Goal: Task Accomplishment & Management: Manage account settings

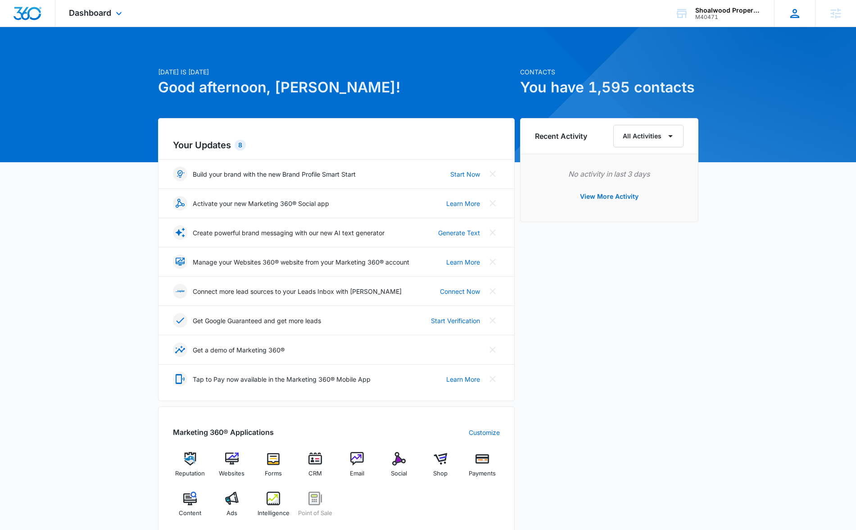
click at [794, 11] on icon at bounding box center [795, 14] width 14 height 14
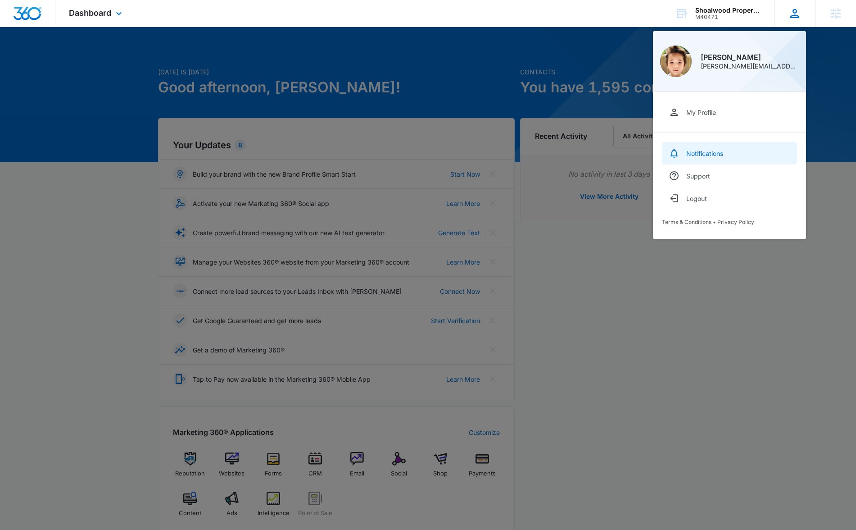
click at [720, 150] on div "Notifications" at bounding box center [705, 154] width 37 height 8
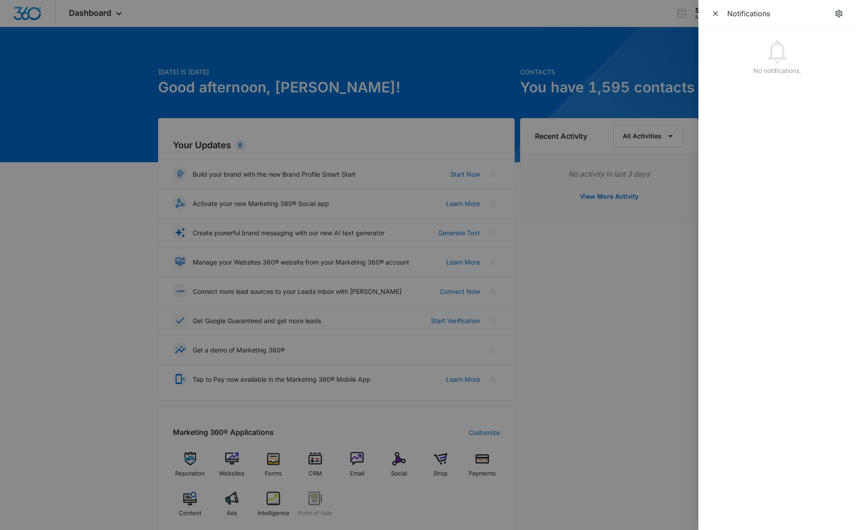
drag, startPoint x: 844, startPoint y: 11, endPoint x: 822, endPoint y: 112, distance: 103.3
click at [844, 11] on link "notifications.title" at bounding box center [839, 13] width 13 height 13
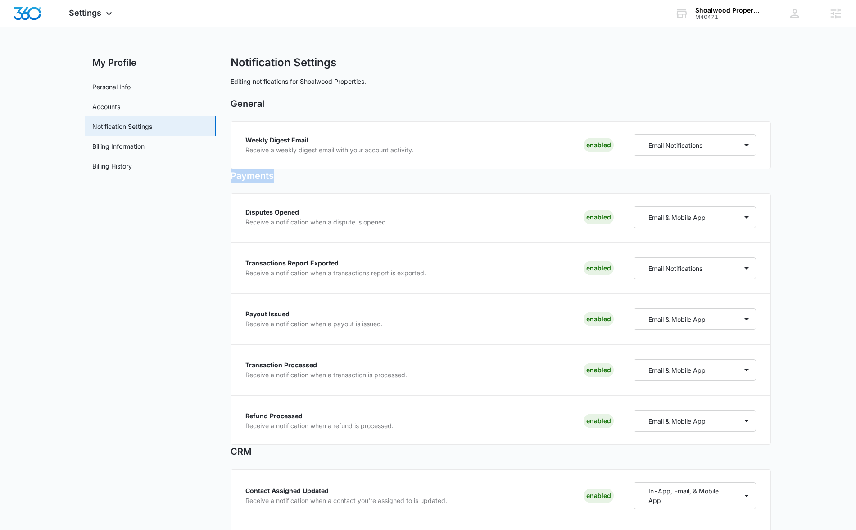
drag, startPoint x: 225, startPoint y: 170, endPoint x: 245, endPoint y: 296, distance: 128.1
drag, startPoint x: 226, startPoint y: 444, endPoint x: 280, endPoint y: 449, distance: 53.8
click at [279, 451] on h2 "CRM" at bounding box center [501, 452] width 541 height 14
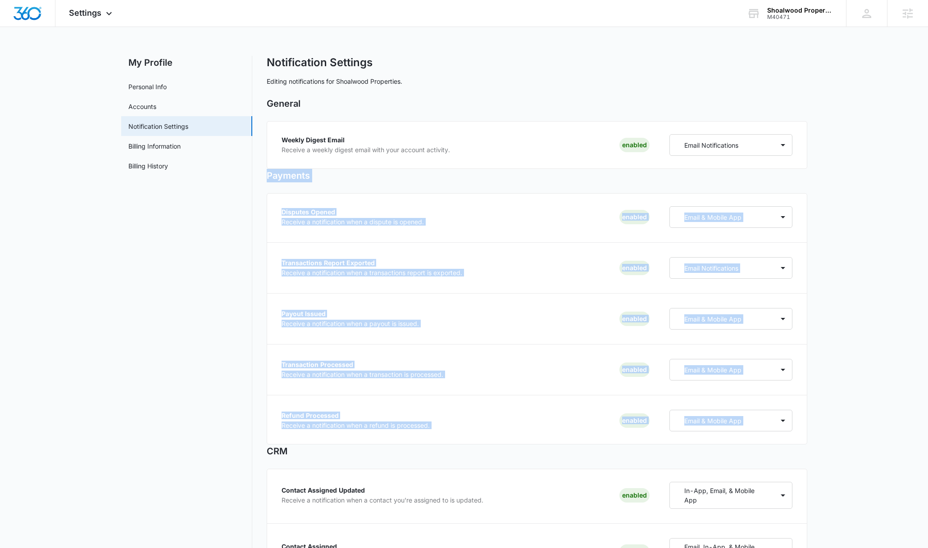
drag, startPoint x: 266, startPoint y: 173, endPoint x: 813, endPoint y: 428, distance: 603.5
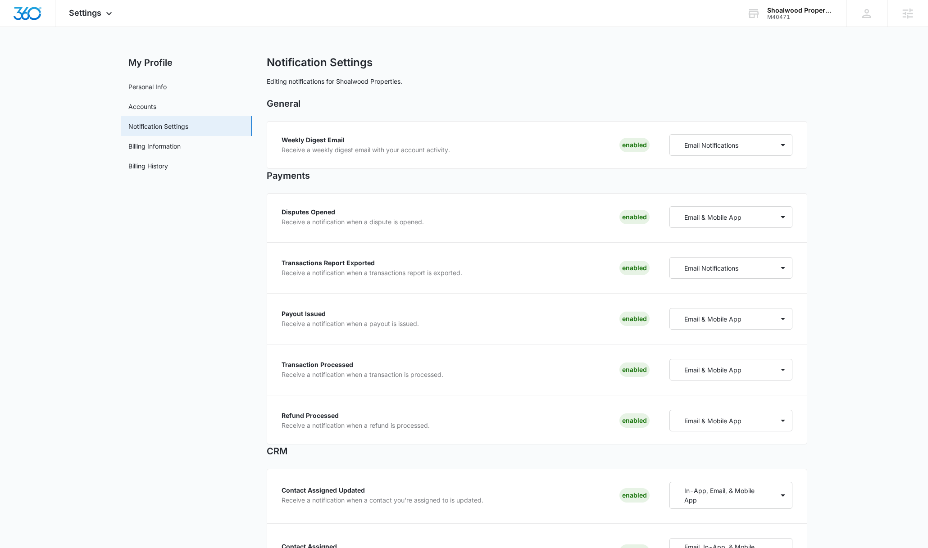
drag, startPoint x: 269, startPoint y: 103, endPoint x: 265, endPoint y: 104, distance: 4.5
click at [269, 103] on h2 "General" at bounding box center [537, 104] width 541 height 14
drag, startPoint x: 265, startPoint y: 104, endPoint x: 316, endPoint y: 113, distance: 51.8
click at [333, 118] on div "General Weekly Digest Email Receive a weekly digest email with your account act…" at bounding box center [537, 133] width 541 height 72
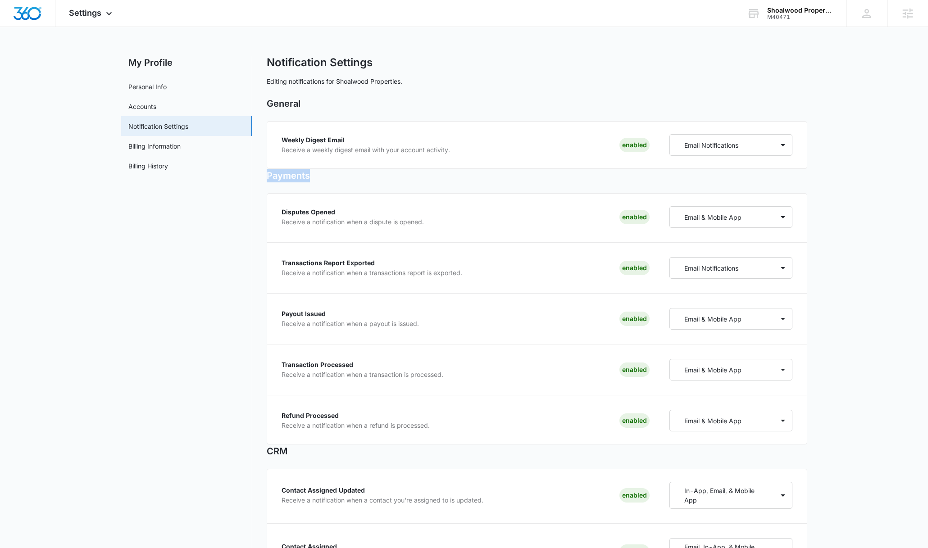
drag, startPoint x: 266, startPoint y: 177, endPoint x: 340, endPoint y: 180, distance: 73.5
click at [340, 180] on h2 "Payments" at bounding box center [537, 176] width 541 height 14
drag, startPoint x: 283, startPoint y: 222, endPoint x: 433, endPoint y: 223, distance: 149.6
click at [433, 223] on div "Disputes Opened Receive a notification when a dispute is opened. Enabled" at bounding box center [466, 216] width 369 height 22
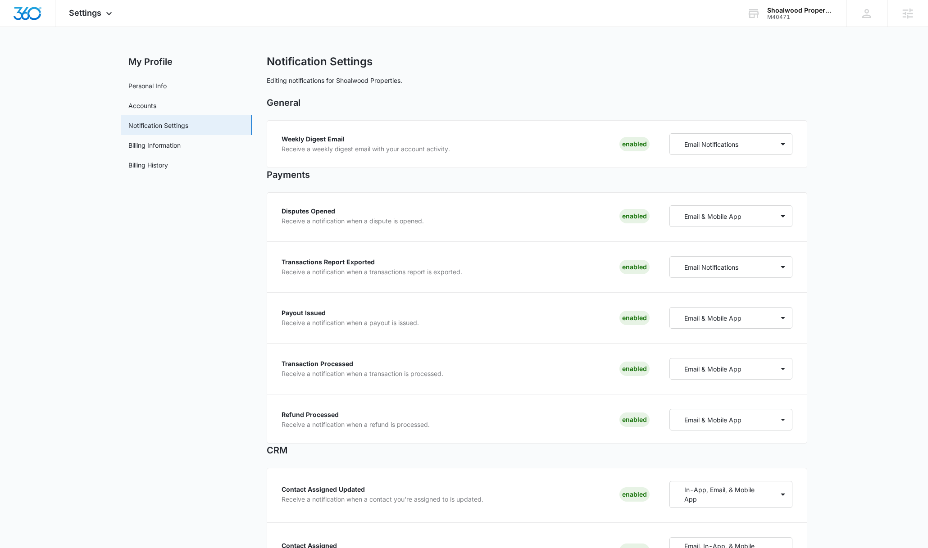
click at [288, 270] on p "Receive a notification when a transactions report is exported." at bounding box center [372, 272] width 181 height 6
drag, startPoint x: 284, startPoint y: 265, endPoint x: 380, endPoint y: 268, distance: 96.0
click at [380, 268] on div "Transactions Report Exported Receive a notification when a transactions report …" at bounding box center [372, 267] width 181 height 16
drag, startPoint x: 281, startPoint y: 313, endPoint x: 390, endPoint y: 318, distance: 109.2
click at [390, 318] on div "Disputes Opened Receive a notification when a dispute is opened. Enabled Email …" at bounding box center [537, 317] width 541 height 251
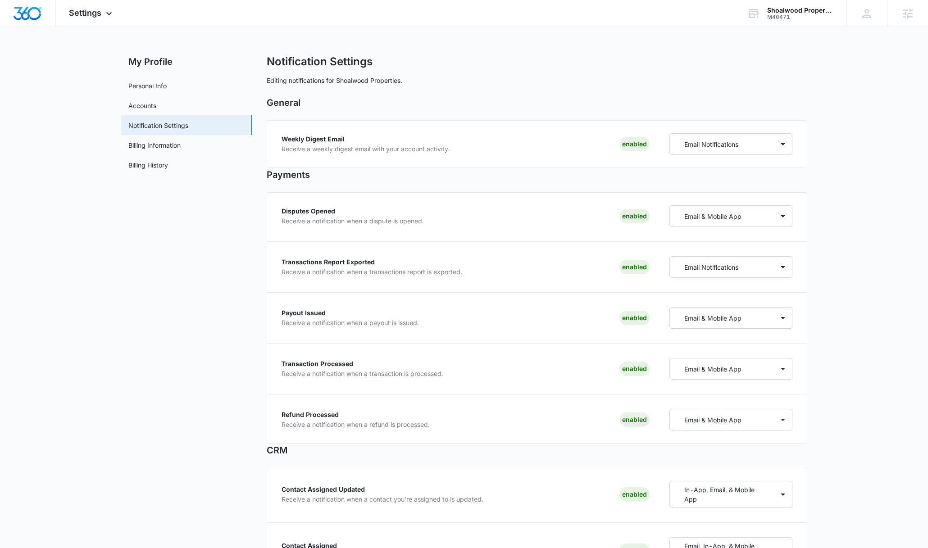
click at [279, 363] on div "Disputes Opened Receive a notification when a dispute is opened. Enabled Email …" at bounding box center [537, 317] width 541 height 251
drag, startPoint x: 282, startPoint y: 363, endPoint x: 369, endPoint y: 363, distance: 86.1
click at [369, 363] on p "Transaction Processed" at bounding box center [363, 364] width 162 height 6
click at [289, 361] on p "Transaction Processed" at bounding box center [363, 363] width 162 height 6
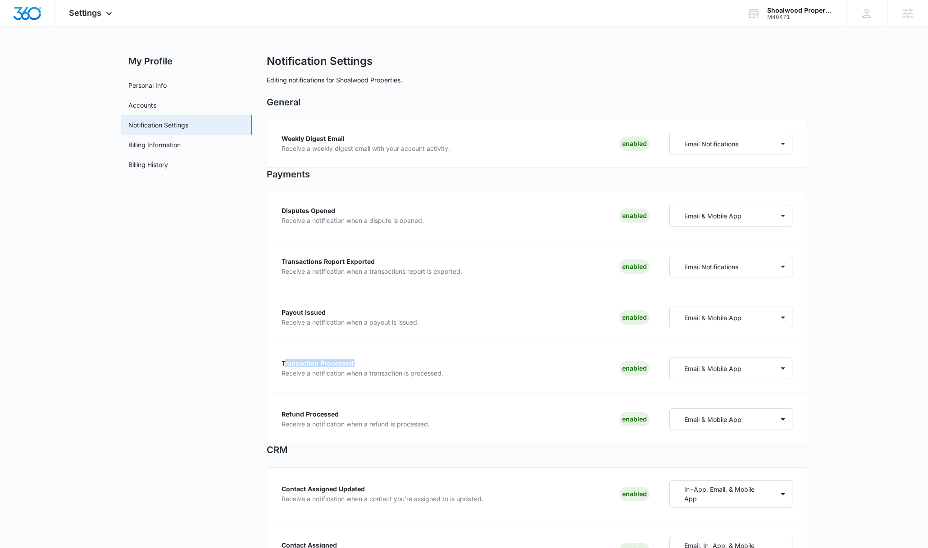
drag, startPoint x: 283, startPoint y: 362, endPoint x: 371, endPoint y: 367, distance: 88.4
click at [371, 367] on div "Transaction Processed Receive a notification when a transaction is processed." at bounding box center [363, 368] width 162 height 16
drag, startPoint x: 289, startPoint y: 375, endPoint x: 448, endPoint y: 378, distance: 158.6
click at [448, 378] on div "Transaction Processed Receive a notification when a transaction is processed. E…" at bounding box center [466, 369] width 369 height 22
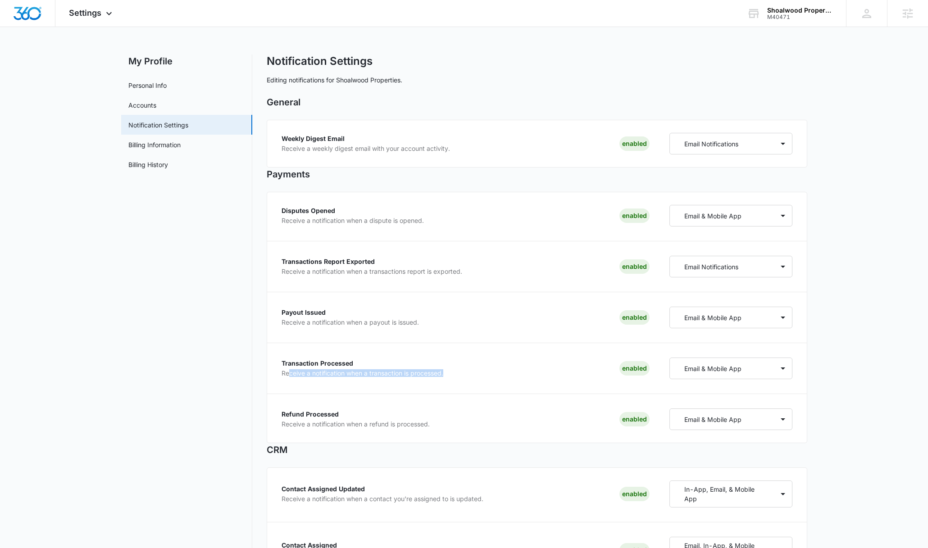
click at [452, 373] on div "Transaction Processed Receive a notification when a transaction is processed. E…" at bounding box center [466, 369] width 369 height 22
drag, startPoint x: 265, startPoint y: 173, endPoint x: 417, endPoint y: 178, distance: 152.4
click at [764, 214] on div "Email & Mobile App" at bounding box center [722, 216] width 104 height 17
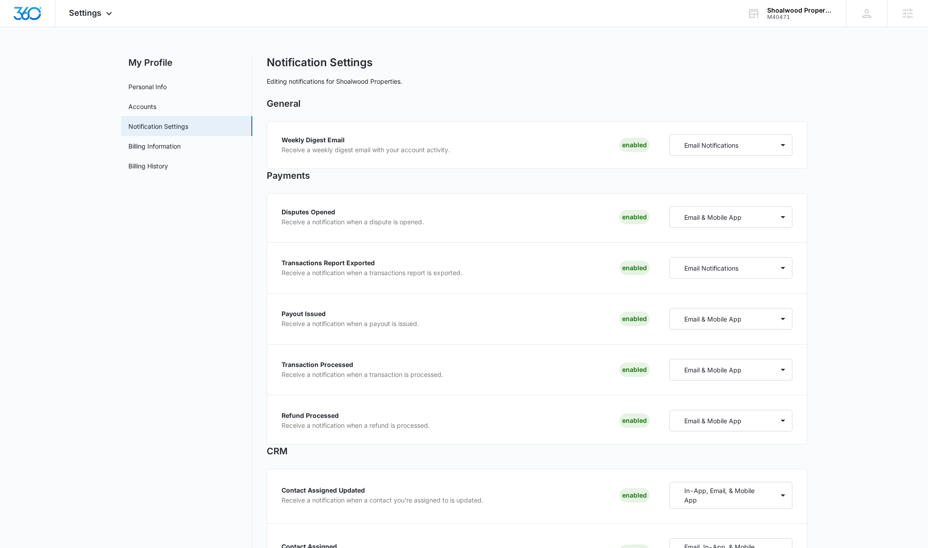
scroll to position [4, 0]
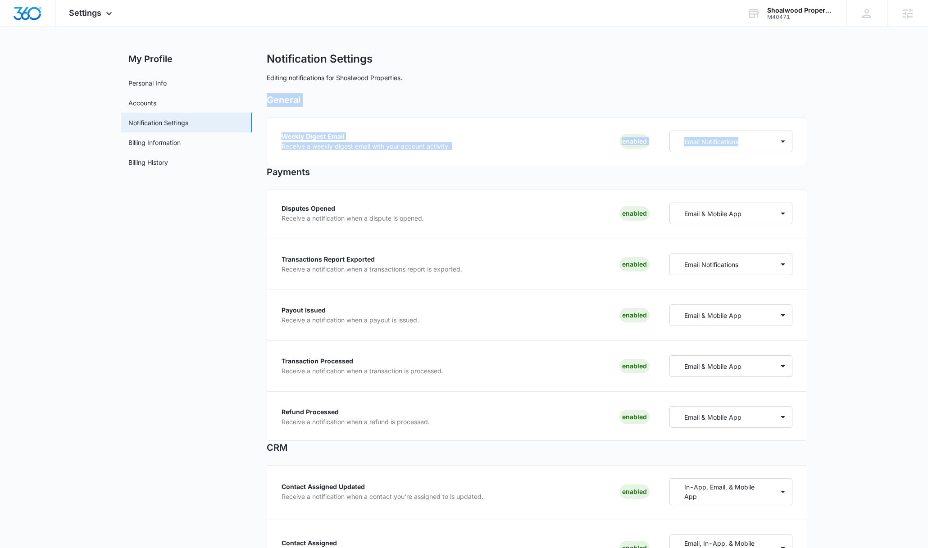
drag, startPoint x: 267, startPoint y: 103, endPoint x: 761, endPoint y: 154, distance: 496.8
click at [761, 154] on div "General Weekly Digest Email Receive a weekly digest email with your account act…" at bounding box center [537, 129] width 541 height 72
click at [799, 150] on div "Weekly Digest Email Receive a weekly digest email with your account activity. E…" at bounding box center [537, 142] width 541 height 48
drag, startPoint x: 780, startPoint y: 153, endPoint x: 271, endPoint y: 100, distance: 512.3
click at [271, 100] on div "General Weekly Digest Email Receive a weekly digest email with your account act…" at bounding box center [537, 128] width 541 height 72
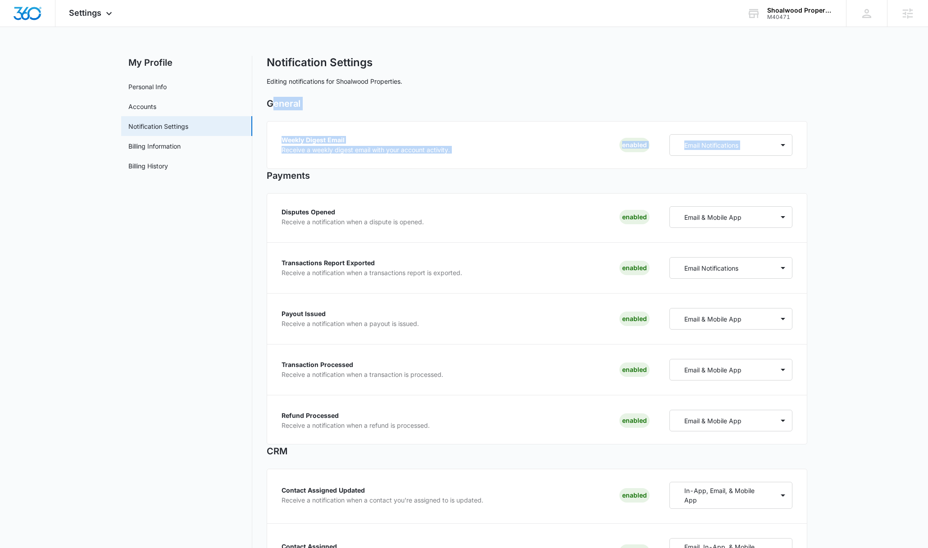
scroll to position [0, 0]
drag, startPoint x: 357, startPoint y: 267, endPoint x: 293, endPoint y: 278, distance: 64.9
click at [357, 267] on div "Transactions Report Exported Receive a notification when a transactions report …" at bounding box center [372, 268] width 181 height 16
click at [790, 178] on h2 "Payments" at bounding box center [537, 176] width 541 height 14
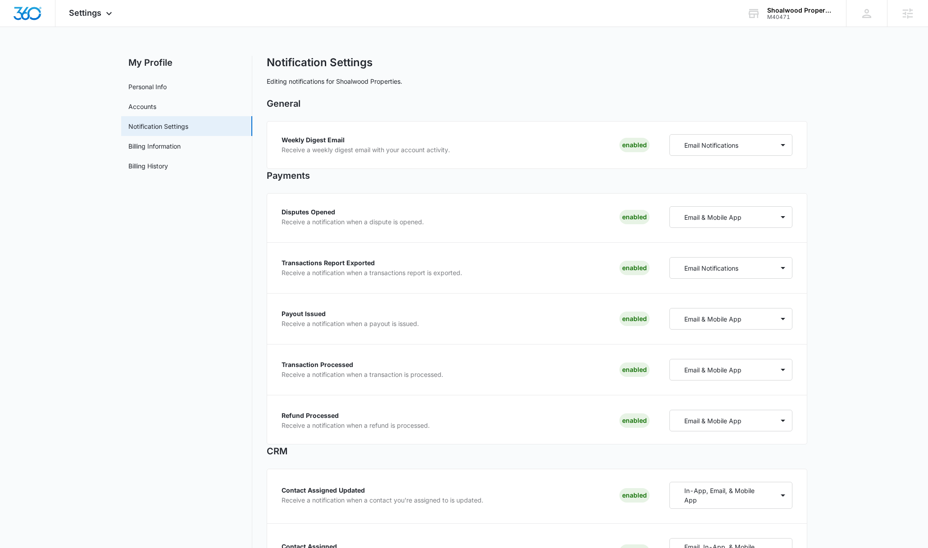
drag, startPoint x: 807, startPoint y: 456, endPoint x: 870, endPoint y: 448, distance: 63.6
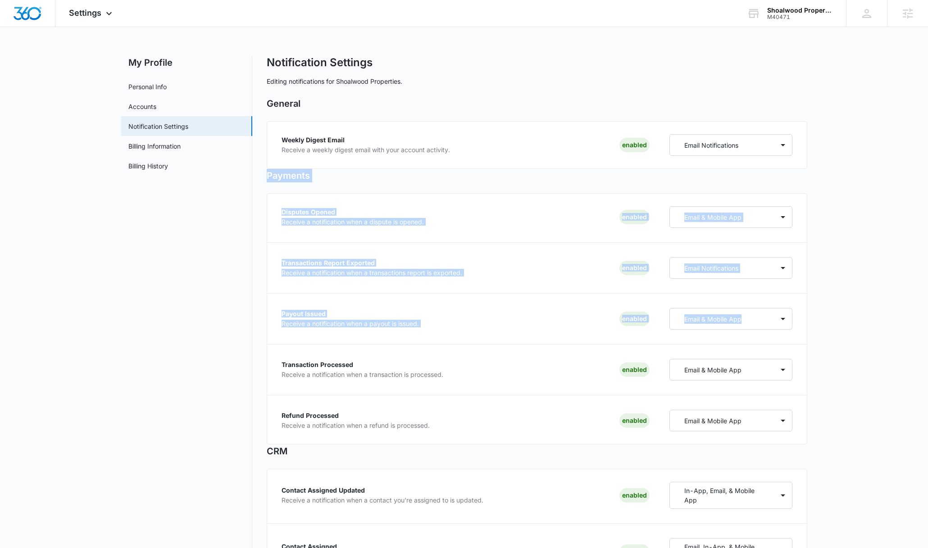
drag, startPoint x: 266, startPoint y: 176, endPoint x: 799, endPoint y: 360, distance: 564.1
click at [801, 243] on div "Disputes Opened Receive a notification when a dispute is opened. Enabled Email …" at bounding box center [537, 318] width 541 height 251
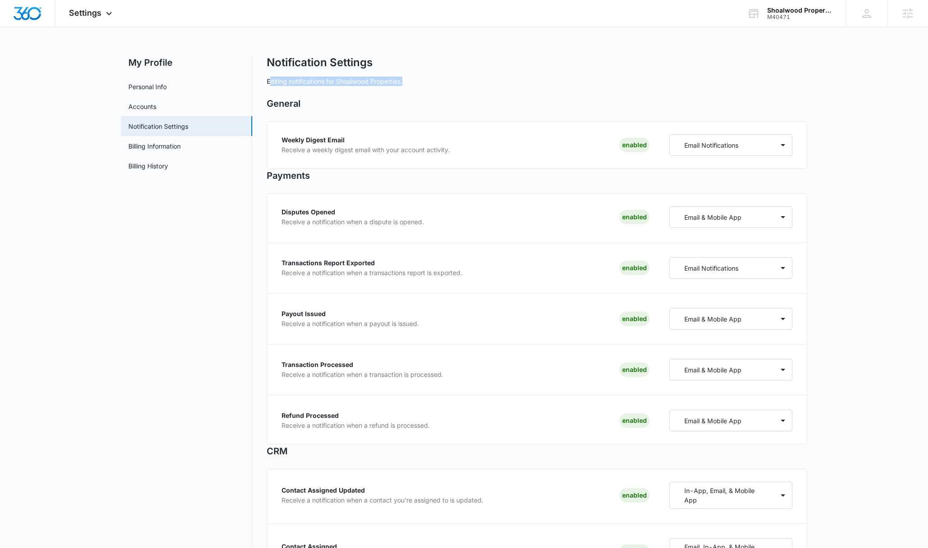
drag, startPoint x: 272, startPoint y: 82, endPoint x: 411, endPoint y: 86, distance: 139.7
click at [411, 86] on p "Editing notifications for Shoalwood Properties." at bounding box center [537, 81] width 541 height 9
click at [36, 12] on img "Dashboard" at bounding box center [27, 14] width 29 height 14
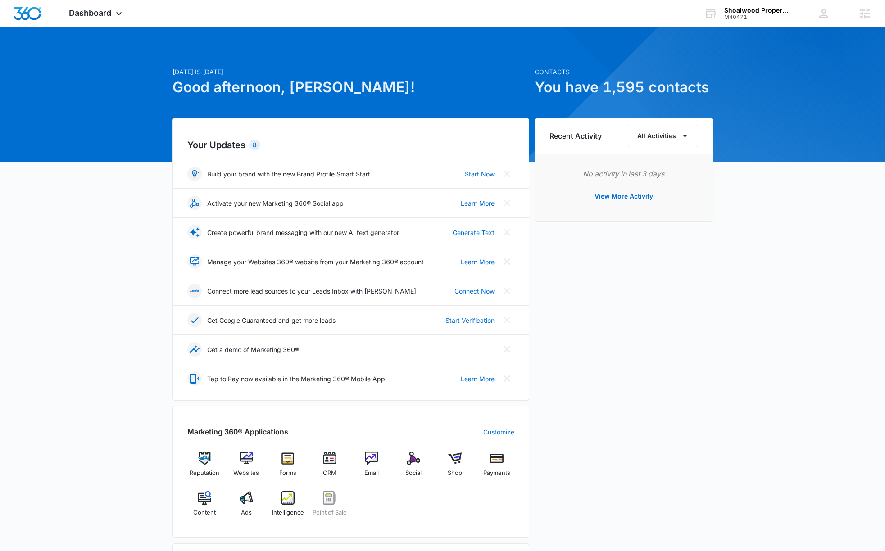
click at [725, 417] on div "[DATE] is [DATE] Good afternoon, [PERSON_NAME]! Contacts You have 1,595 contact…" at bounding box center [442, 434] width 885 height 792
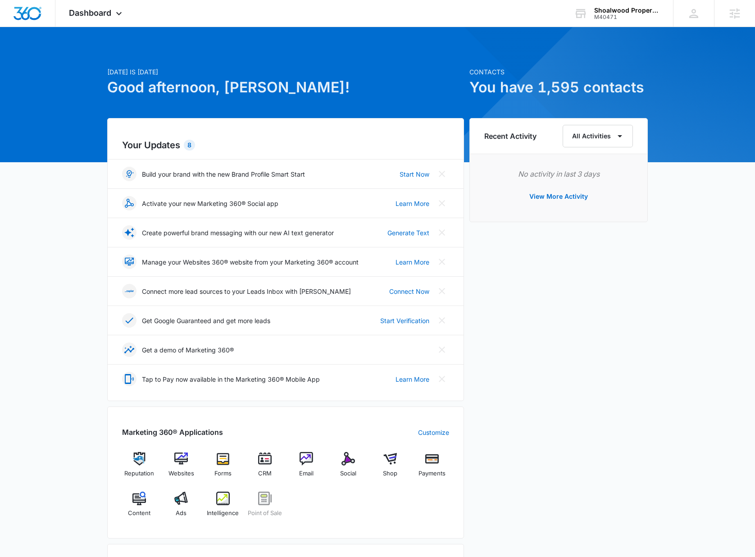
click at [470, 311] on div "Recent Activity All Activities No activity in last 3 days View More Activity" at bounding box center [558, 391] width 178 height 546
drag, startPoint x: 623, startPoint y: 359, endPoint x: 619, endPoint y: 206, distance: 152.8
click at [617, 342] on div "Recent Activity All Activities No activity in last 3 days View More Activity" at bounding box center [558, 391] width 178 height 546
click at [683, 8] on div "[PERSON_NAME] [PERSON_NAME][EMAIL_ADDRESS][PERSON_NAME][DOMAIN_NAME] My Profile…" at bounding box center [693, 13] width 41 height 27
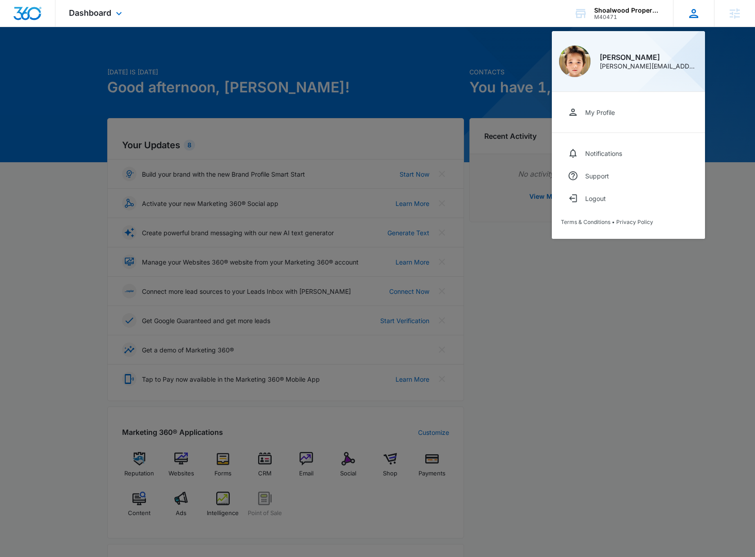
click at [683, 9] on div "[PERSON_NAME] [PERSON_NAME][EMAIL_ADDRESS][PERSON_NAME][DOMAIN_NAME] My Profile…" at bounding box center [693, 13] width 41 height 27
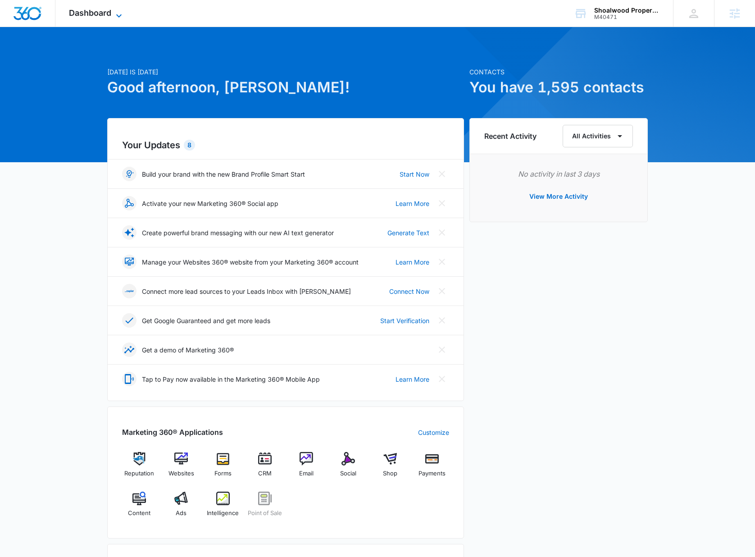
click at [92, 11] on span "Dashboard" at bounding box center [90, 12] width 42 height 9
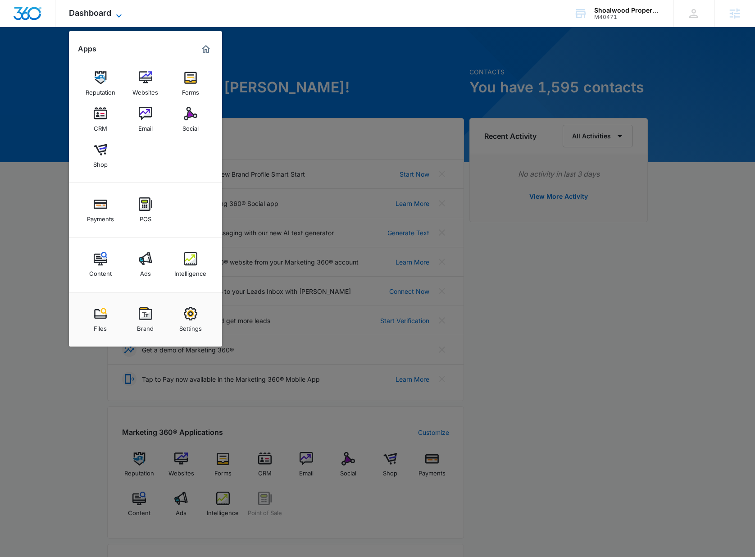
click at [92, 11] on span "Dashboard" at bounding box center [90, 12] width 42 height 9
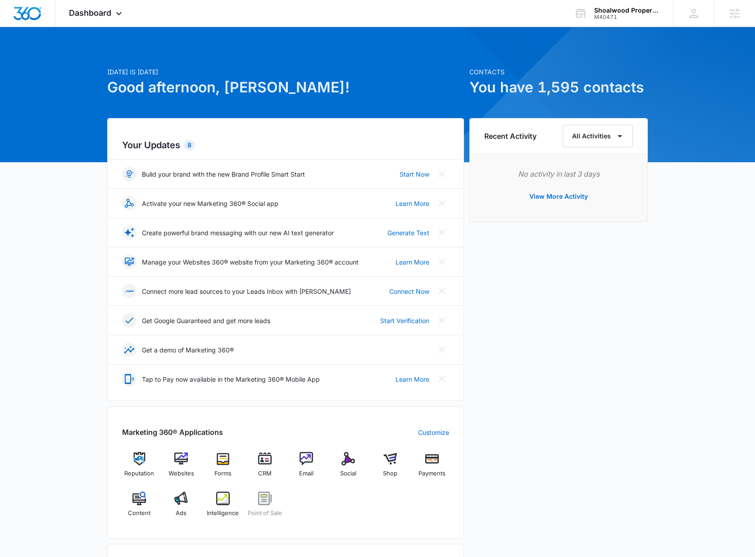
click at [603, 382] on div "Recent Activity All Activities No activity in last 3 days View More Activity" at bounding box center [558, 391] width 178 height 546
click at [105, 18] on div "Dashboard Apps Reputation Websites Forms CRM Email Social Shop Payments POS Con…" at bounding box center [96, 13] width 82 height 27
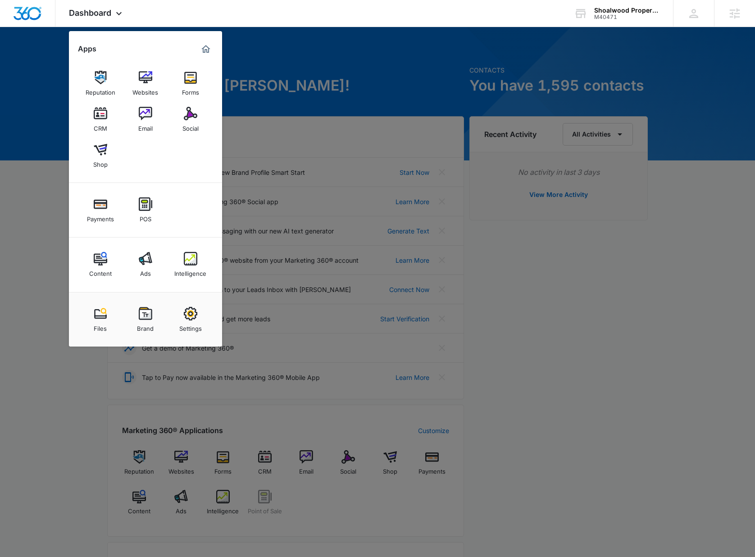
click at [597, 328] on div at bounding box center [377, 278] width 755 height 557
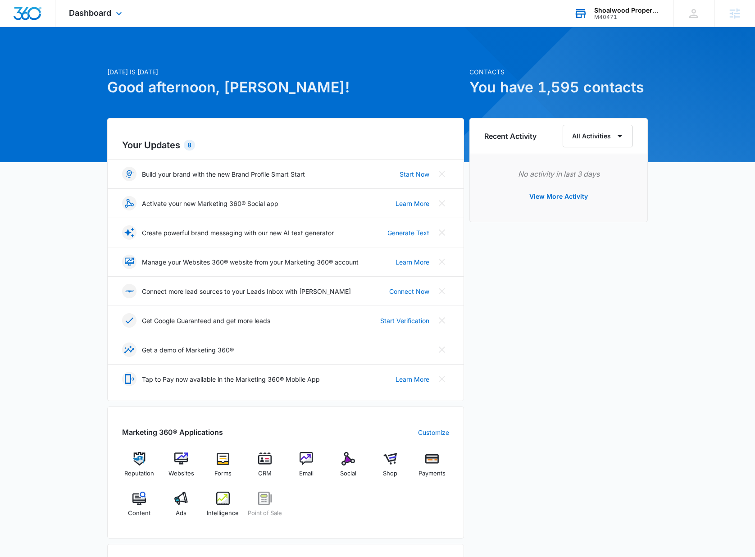
click at [602, 12] on div "Shoalwood Properties" at bounding box center [627, 10] width 66 height 7
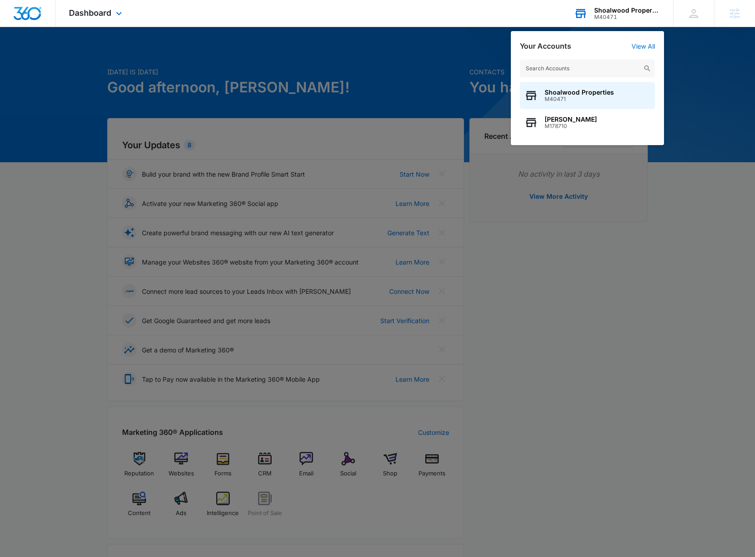
click at [602, 12] on div "Shoalwood Properties" at bounding box center [627, 10] width 66 height 7
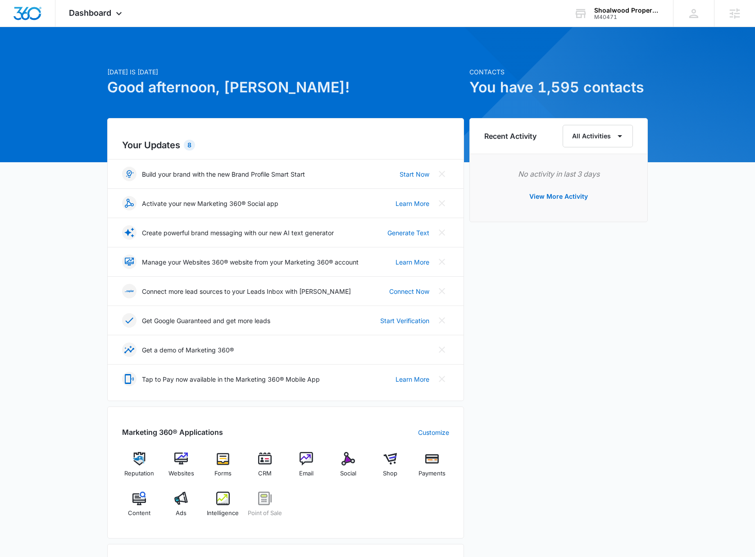
drag, startPoint x: 619, startPoint y: 320, endPoint x: 539, endPoint y: 292, distance: 84.6
click at [618, 320] on div "Recent Activity All Activities No activity in last 3 days View More Activity" at bounding box center [558, 391] width 178 height 546
click at [109, 19] on div "Dashboard Apps Reputation Websites Forms CRM Email Social Shop Payments POS Con…" at bounding box center [96, 13] width 82 height 27
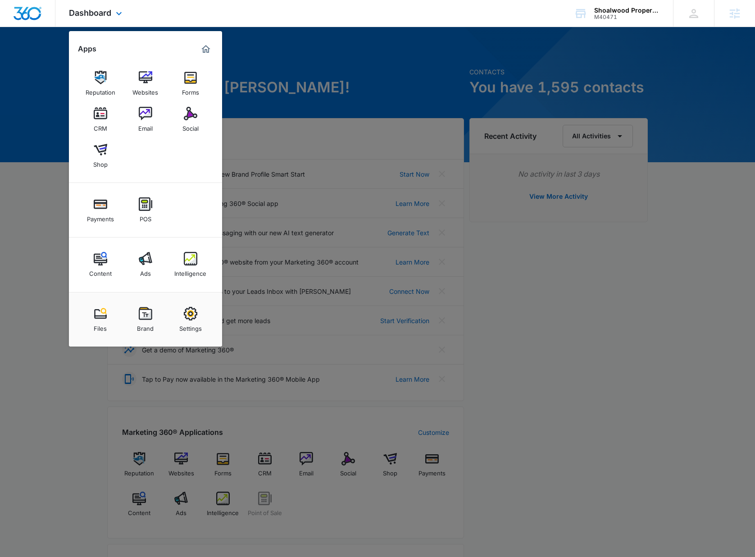
click at [114, 5] on div "Dashboard Apps Reputation Websites Forms CRM Email Social Shop Payments POS Con…" at bounding box center [96, 13] width 82 height 27
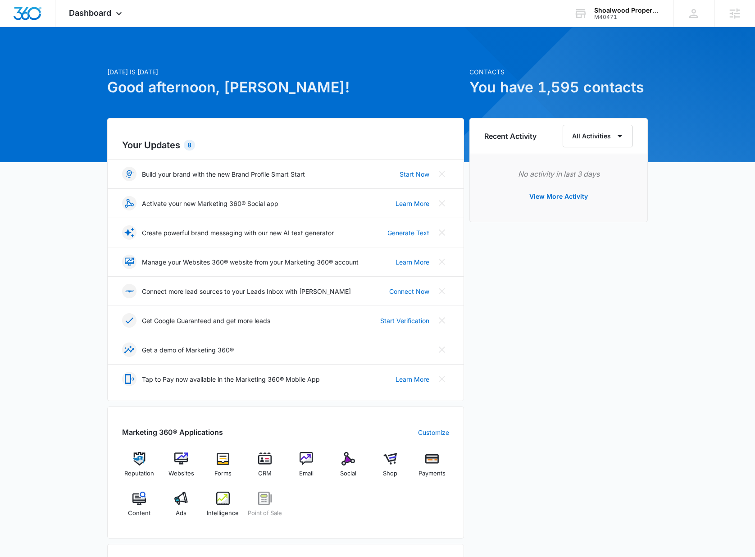
click at [33, 411] on div "[DATE] is [DATE] Good afternoon, [PERSON_NAME]! Contacts You have 1,595 contact…" at bounding box center [377, 434] width 755 height 792
click at [21, 361] on div "[DATE] is [DATE] Good afternoon, [PERSON_NAME]! Contacts You have 1,595 contact…" at bounding box center [377, 434] width 755 height 792
